Goal: Task Accomplishment & Management: Complete application form

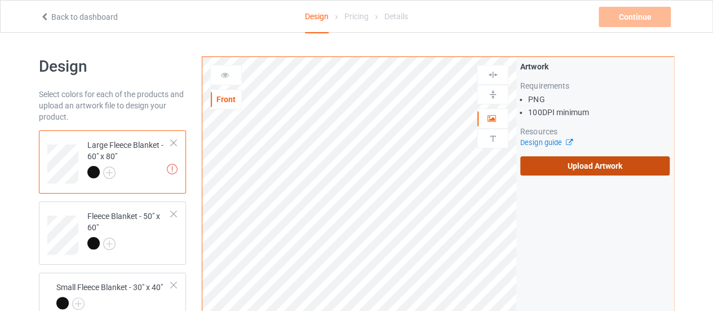
click at [567, 163] on label "Upload Artwork" at bounding box center [595, 165] width 149 height 19
click at [0, 0] on input "Upload Artwork" at bounding box center [0, 0] width 0 height 0
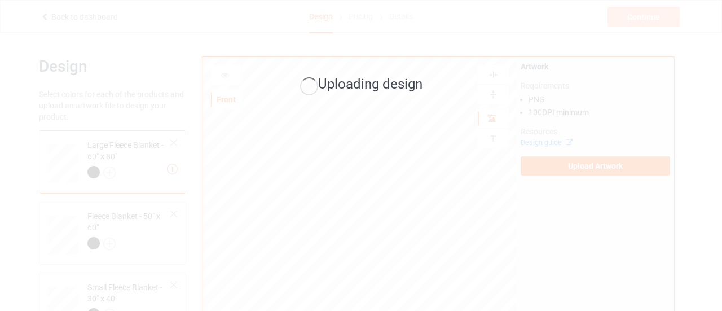
drag, startPoint x: 276, startPoint y: 179, endPoint x: 297, endPoint y: 222, distance: 47.4
click at [290, 202] on div "Uploading design" at bounding box center [361, 155] width 722 height 311
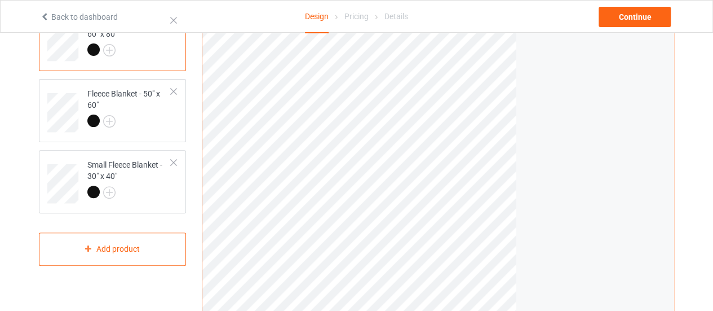
scroll to position [95, 0]
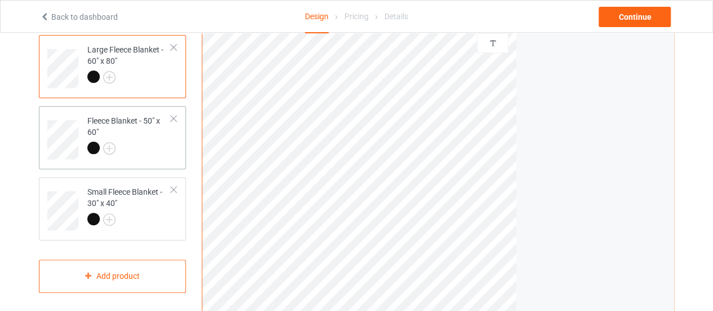
click at [148, 149] on div at bounding box center [129, 150] width 84 height 16
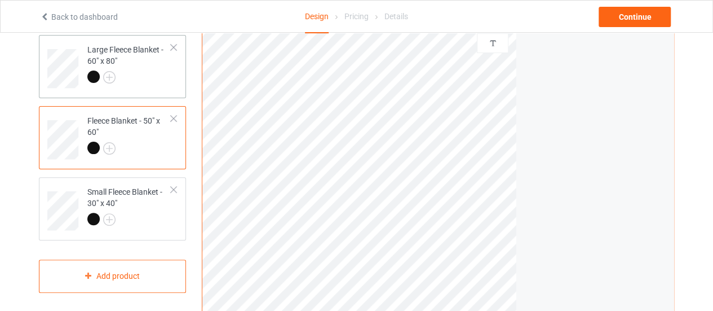
click at [174, 73] on td "Large Fleece Blanket - 60" x 80"" at bounding box center [129, 64] width 96 height 50
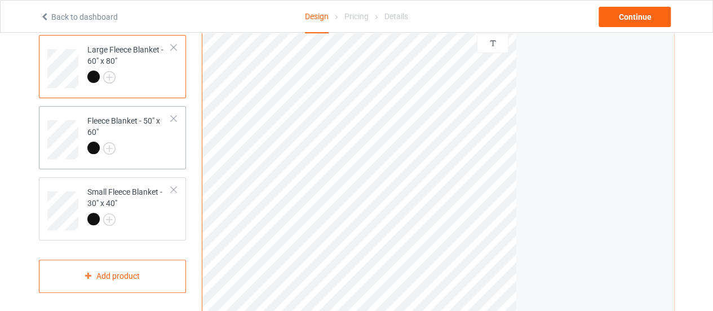
click at [182, 161] on div "Fleece Blanket - 50" x 60"" at bounding box center [112, 137] width 147 height 63
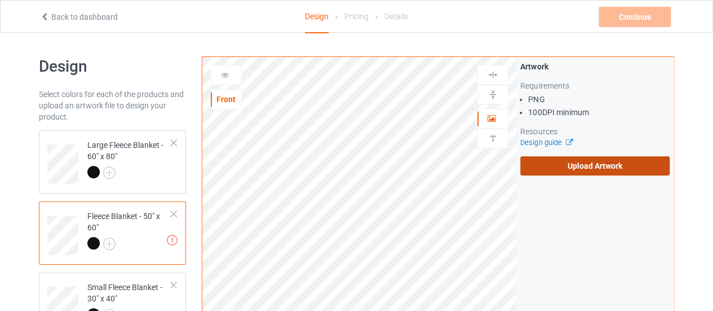
click at [546, 166] on label "Upload Artwork" at bounding box center [595, 165] width 149 height 19
click at [0, 0] on input "Upload Artwork" at bounding box center [0, 0] width 0 height 0
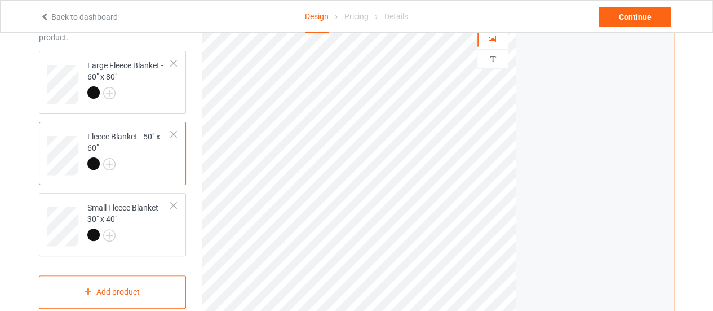
scroll to position [80, 0]
click at [140, 238] on div at bounding box center [129, 236] width 84 height 16
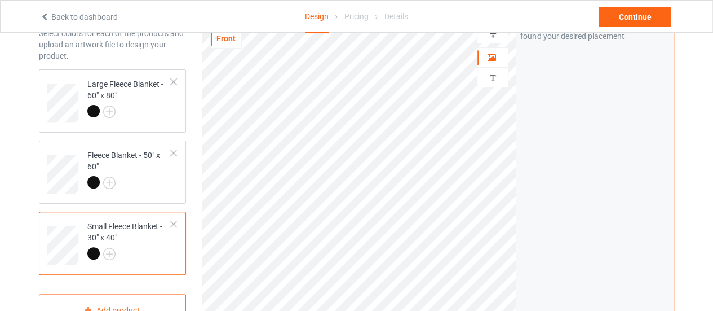
scroll to position [60, 0]
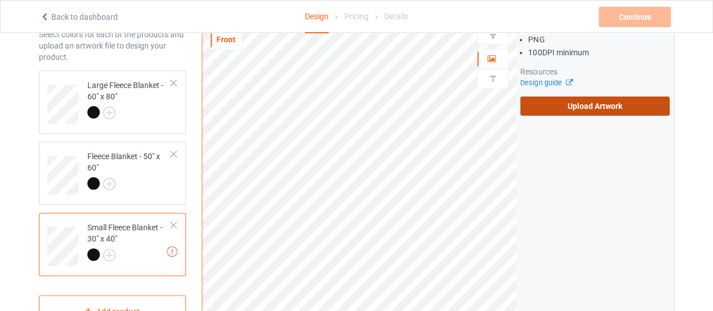
click at [540, 99] on label "Upload Artwork" at bounding box center [595, 105] width 149 height 19
click at [0, 0] on input "Upload Artwork" at bounding box center [0, 0] width 0 height 0
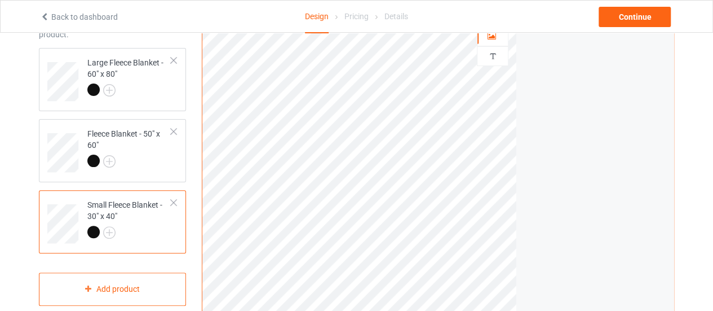
scroll to position [79, 0]
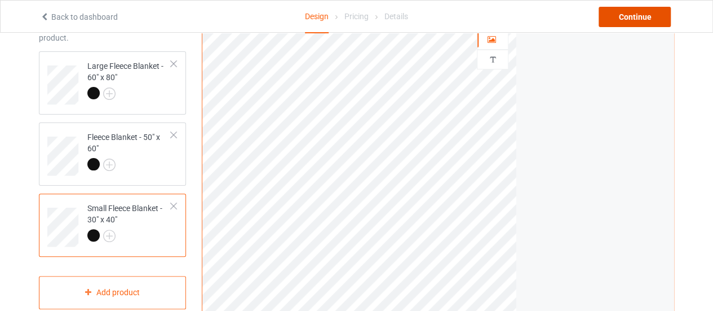
click at [602, 16] on div "Continue" at bounding box center [635, 17] width 72 height 20
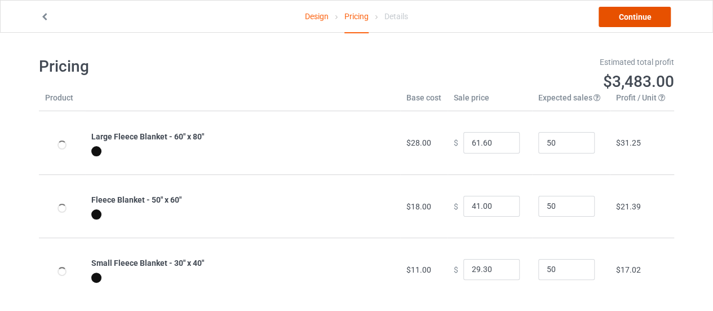
click at [602, 16] on link "Continue" at bounding box center [635, 17] width 72 height 20
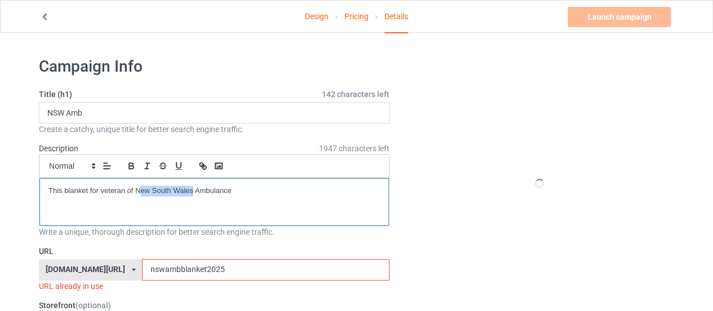
drag, startPoint x: 193, startPoint y: 193, endPoint x: 137, endPoint y: 182, distance: 57.0
click at [137, 182] on div "This blanket for veteran of New South Wales Ambulance" at bounding box center [214, 201] width 350 height 47
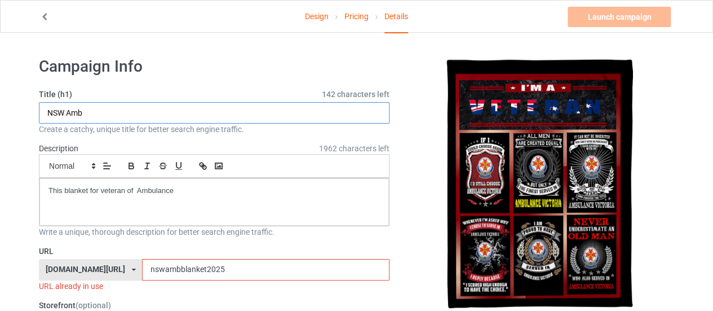
drag, startPoint x: 67, startPoint y: 111, endPoint x: 34, endPoint y: 108, distance: 32.3
click at [107, 105] on input "Amb" at bounding box center [214, 112] width 351 height 21
type input "Amb Victoria"
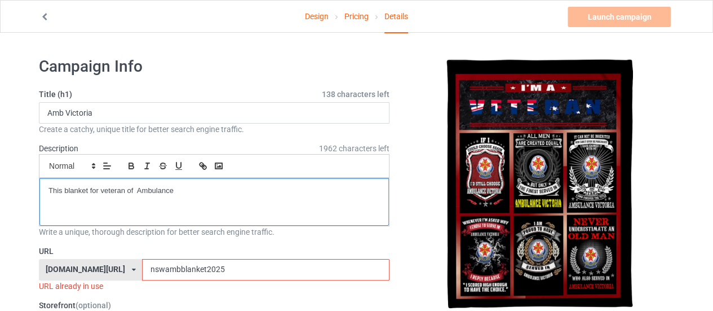
click at [215, 195] on p "This blanket for veteran of Ambulance" at bounding box center [215, 191] width 332 height 11
drag, startPoint x: 206, startPoint y: 268, endPoint x: 94, endPoint y: 271, distance: 112.3
click at [142, 272] on input "nswambblanket2025" at bounding box center [265, 269] width 247 height 21
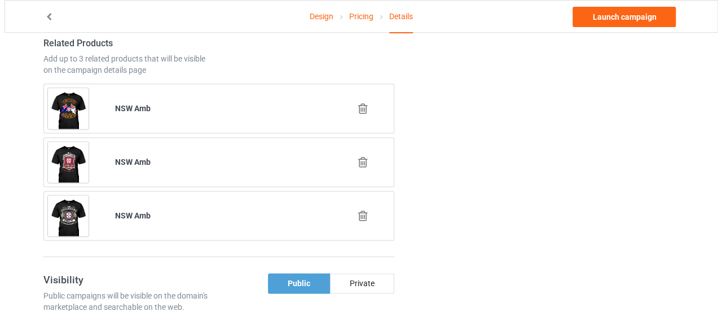
scroll to position [685, 0]
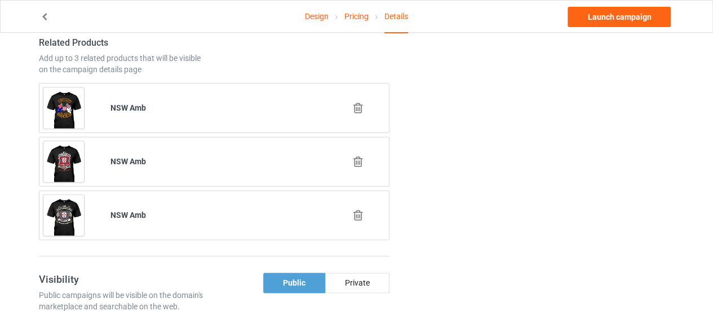
type input "ambvictoriablanket"
click at [352, 95] on div at bounding box center [359, 108] width 67 height 28
click at [358, 107] on icon at bounding box center [358, 108] width 14 height 12
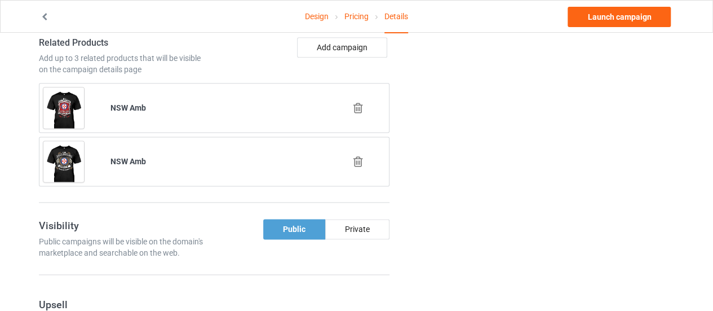
click at [354, 95] on div at bounding box center [359, 108] width 67 height 28
click at [360, 107] on icon at bounding box center [358, 108] width 14 height 12
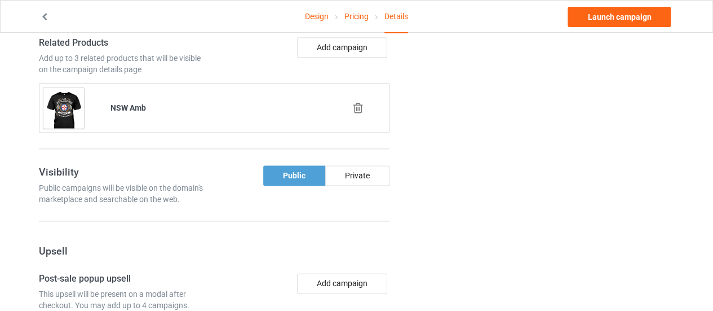
click at [363, 102] on icon at bounding box center [358, 108] width 14 height 12
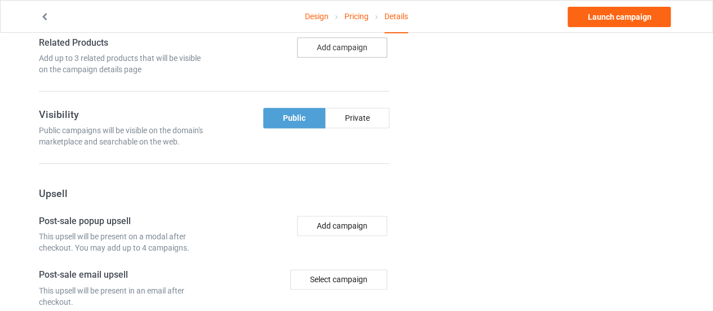
click at [343, 46] on button "Add campaign" at bounding box center [342, 47] width 90 height 20
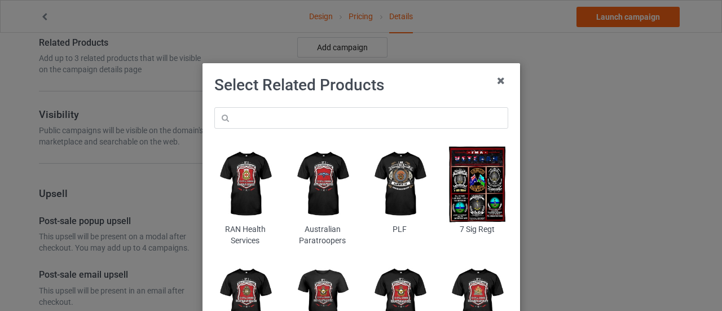
click at [279, 129] on div "RAN Health Services Australian Paratroopers PLF 7 Sig Regt RAAMC WRAAF RAAF RHLI" at bounding box center [361, 229] width 310 height 260
click at [274, 114] on input "text" at bounding box center [361, 117] width 294 height 21
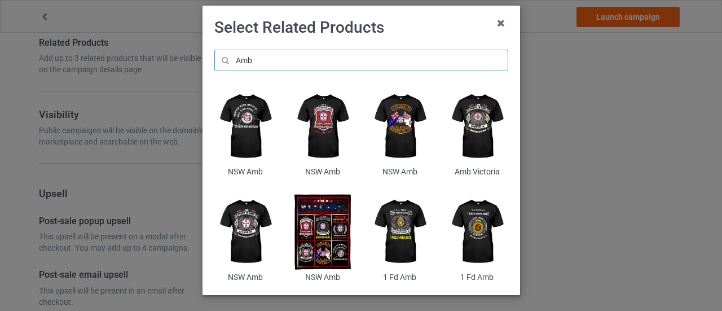
scroll to position [58, 0]
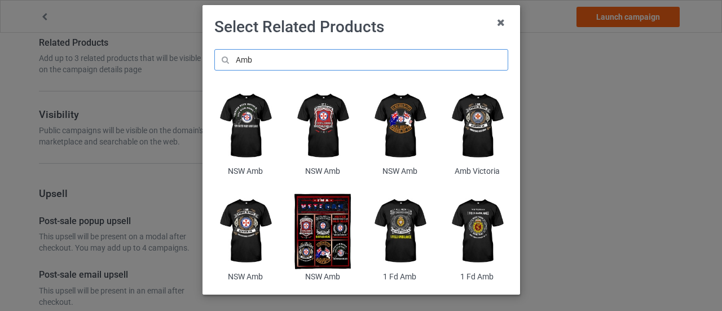
type input "Amb"
click at [474, 130] on img at bounding box center [476, 125] width 61 height 77
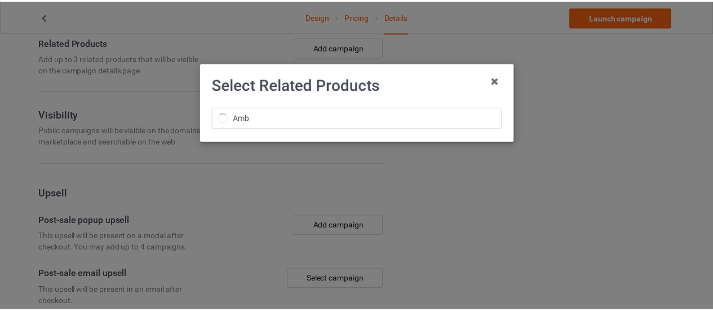
scroll to position [0, 0]
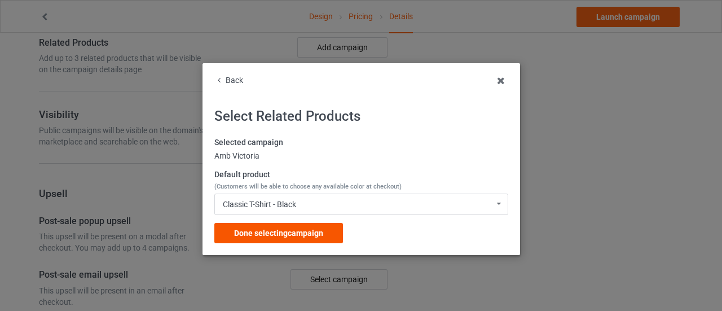
click at [263, 226] on div "Done selecting campaign" at bounding box center [278, 233] width 129 height 20
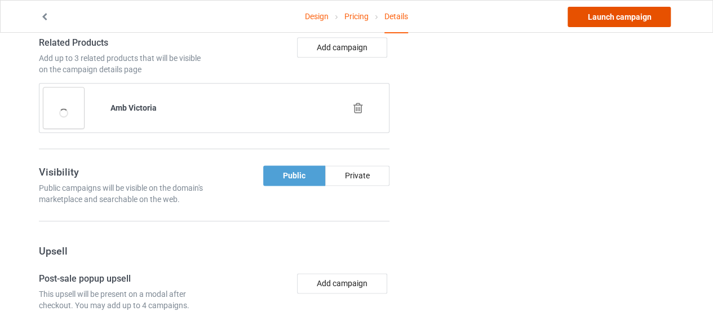
click at [613, 14] on link "Launch campaign" at bounding box center [619, 17] width 103 height 20
